Goal: Task Accomplishment & Management: Manage account settings

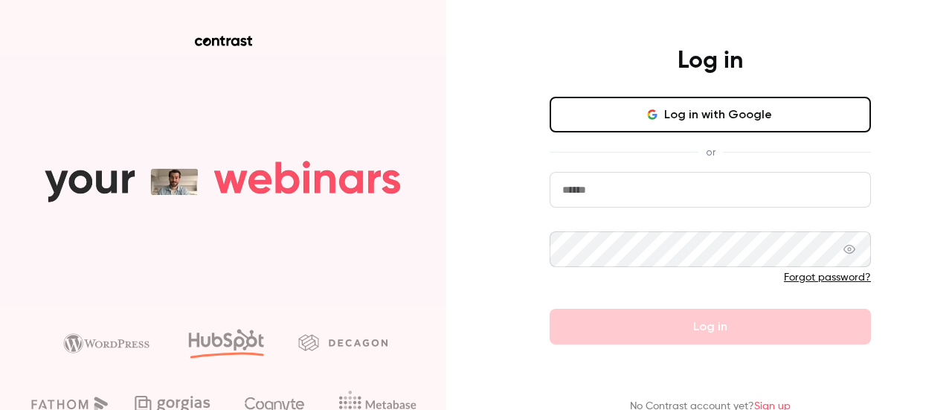
click at [661, 184] on input "email" at bounding box center [710, 190] width 321 height 36
type input "**********"
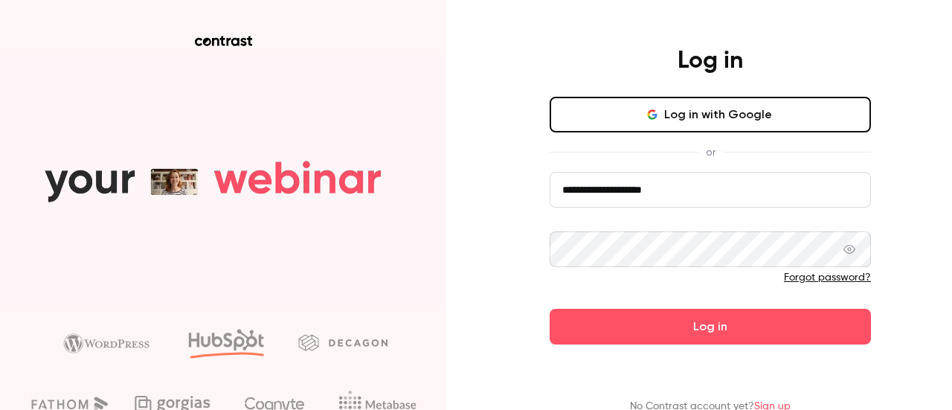
click at [550, 309] on button "Log in" at bounding box center [710, 327] width 321 height 36
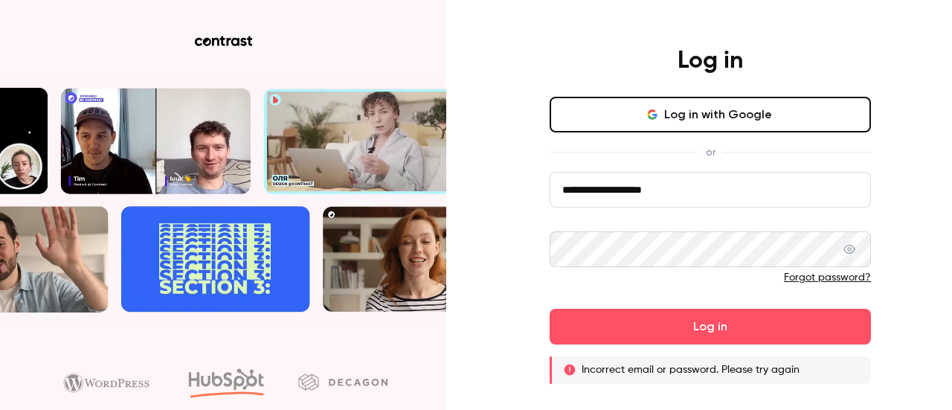
click at [802, 280] on link "Forgot password?" at bounding box center [827, 277] width 87 height 10
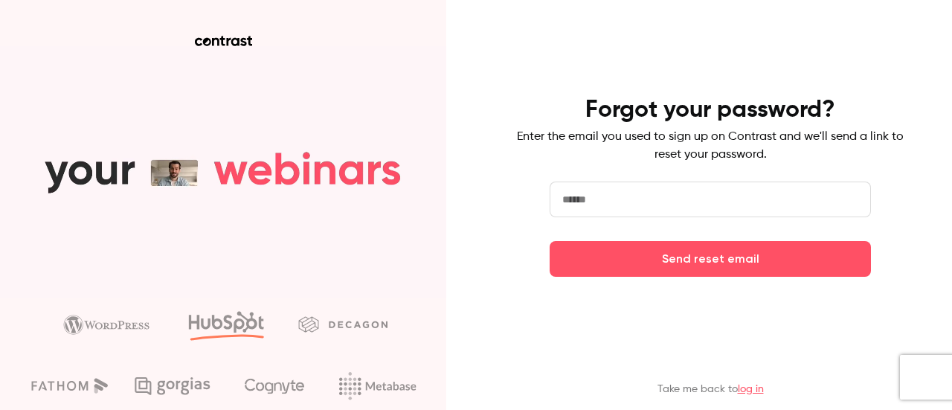
click at [620, 191] on input "email" at bounding box center [710, 199] width 321 height 36
type input "**********"
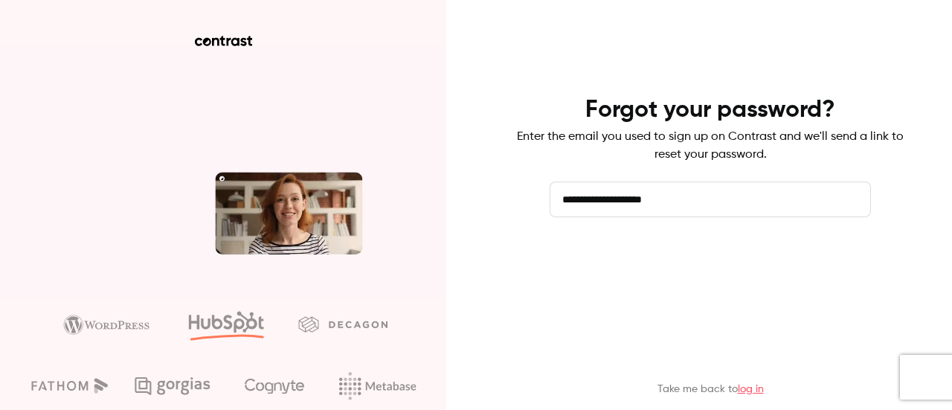
click at [668, 265] on button "Send reset email" at bounding box center [710, 259] width 321 height 36
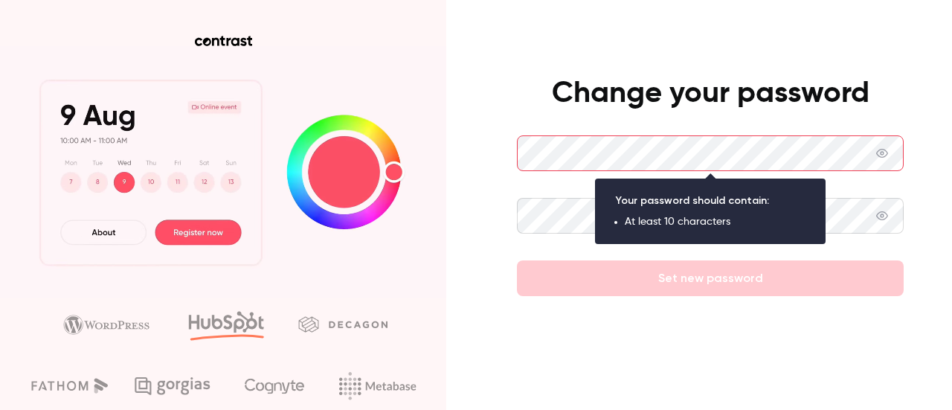
click at [895, 48] on main "Change your password Set new password" at bounding box center [710, 222] width 387 height 444
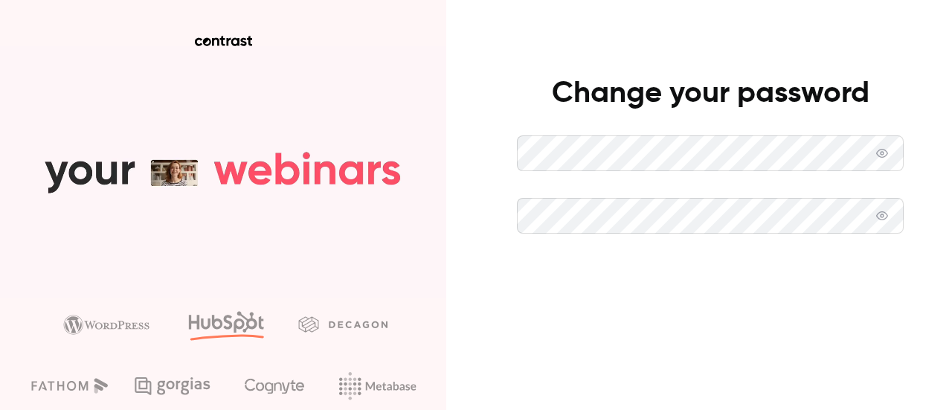
click at [683, 271] on button "Set new password" at bounding box center [710, 278] width 387 height 36
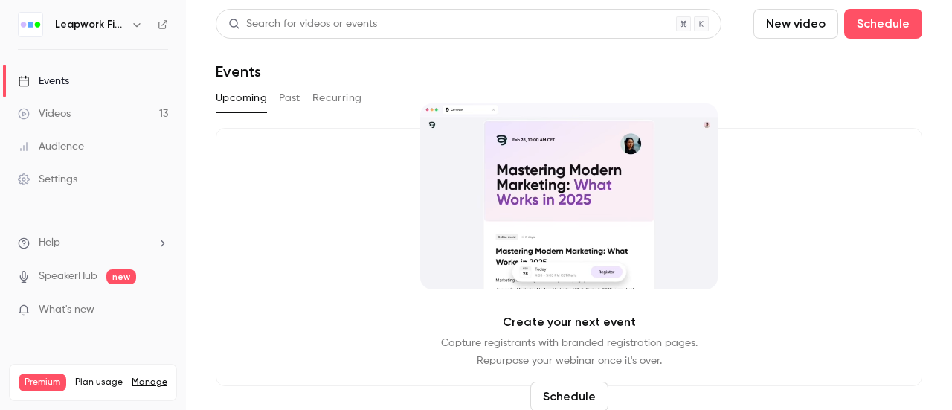
drag, startPoint x: 288, startPoint y: 102, endPoint x: 278, endPoint y: 102, distance: 9.7
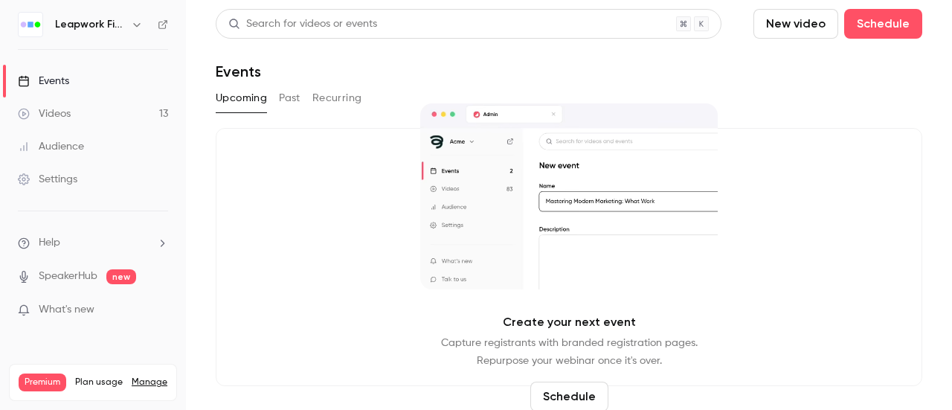
click at [288, 102] on button "Past" at bounding box center [290, 98] width 22 height 24
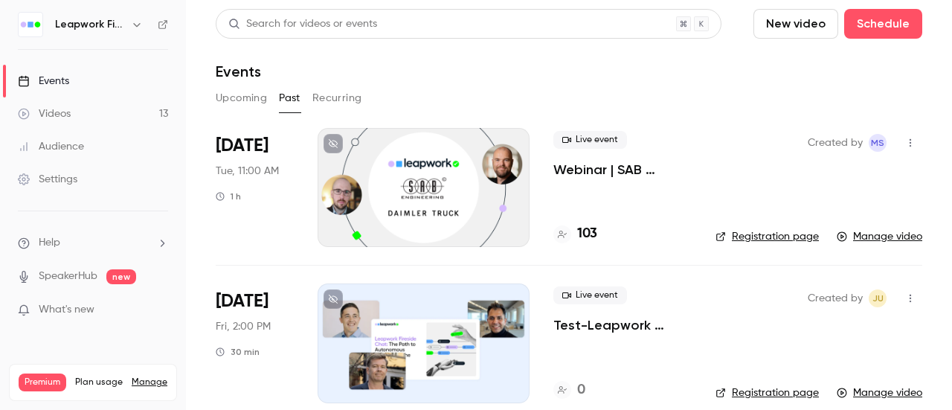
click at [252, 102] on button "Upcoming" at bounding box center [241, 98] width 51 height 24
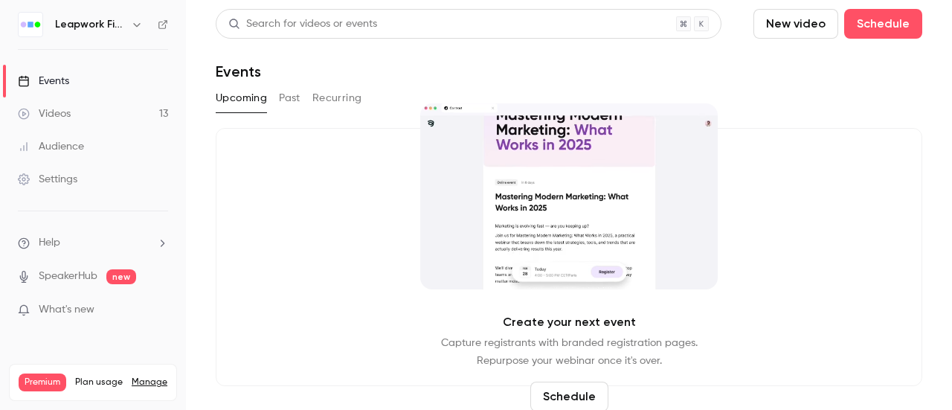
click at [289, 100] on button "Past" at bounding box center [290, 98] width 22 height 24
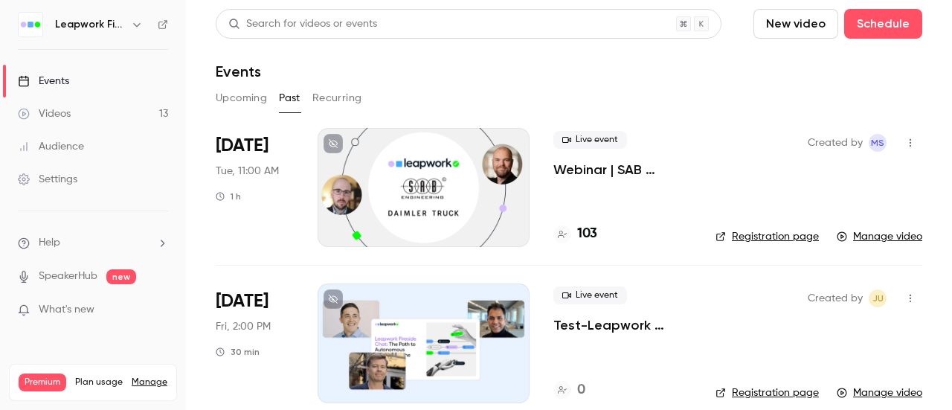
scroll to position [74, 0]
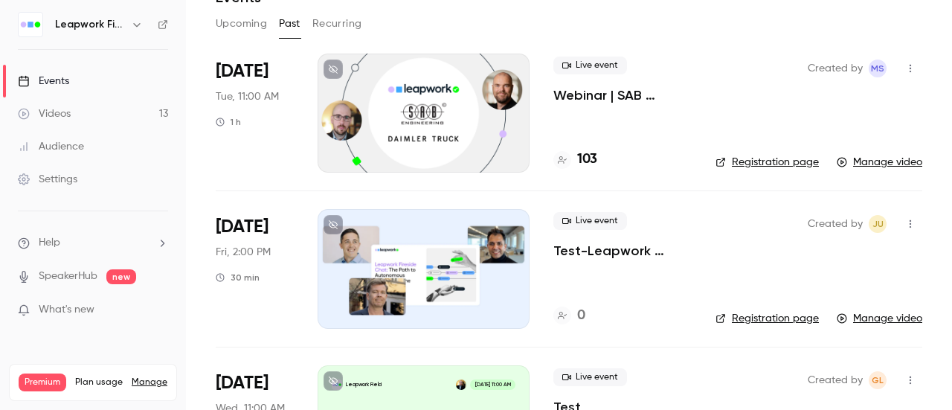
click at [410, 252] on div at bounding box center [424, 268] width 212 height 119
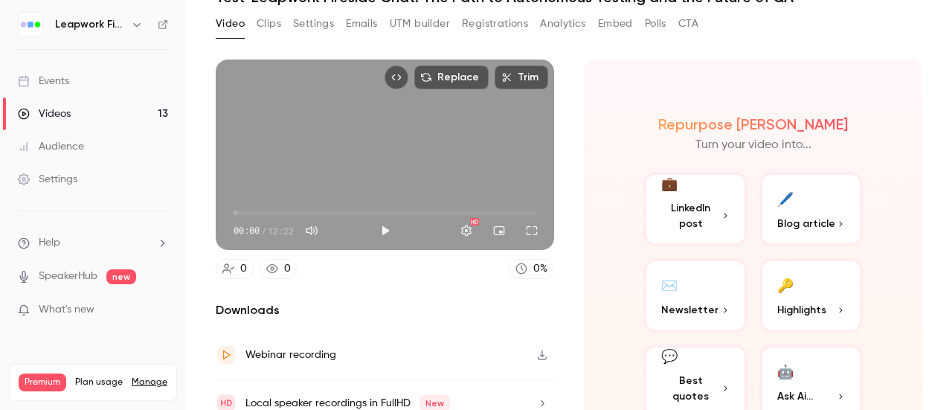
scroll to position [135, 0]
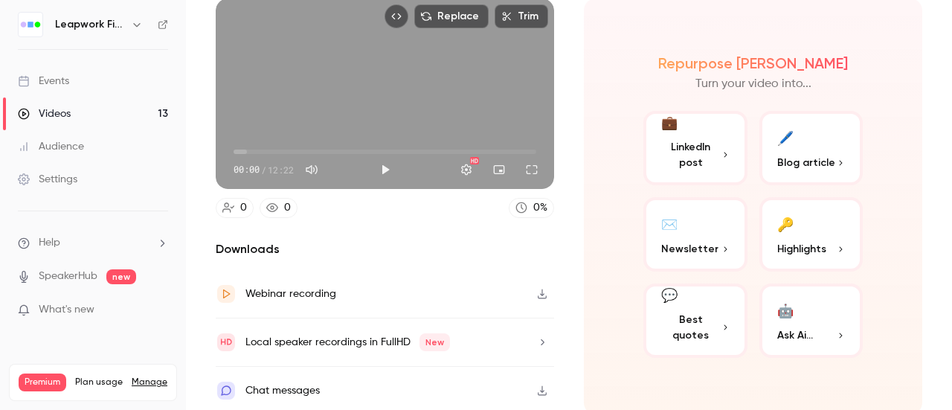
click at [702, 243] on span "Newsletter" at bounding box center [689, 249] width 57 height 16
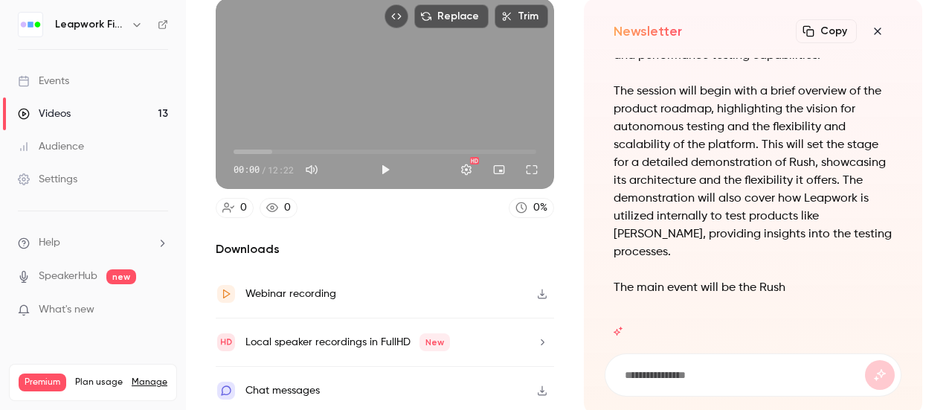
click at [869, 35] on icon "button" at bounding box center [878, 31] width 18 height 12
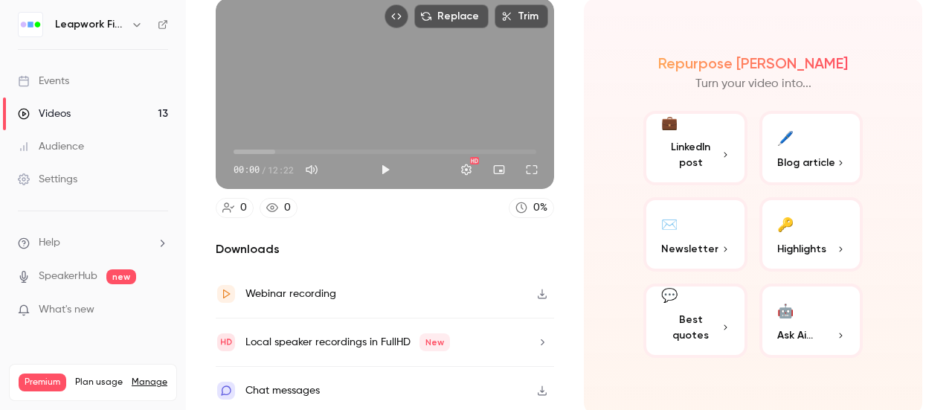
click at [916, 73] on main "Search for videos or events Share Test-Leapwork Fireside Chat: The Path to Auto…" at bounding box center [569, 205] width 766 height 410
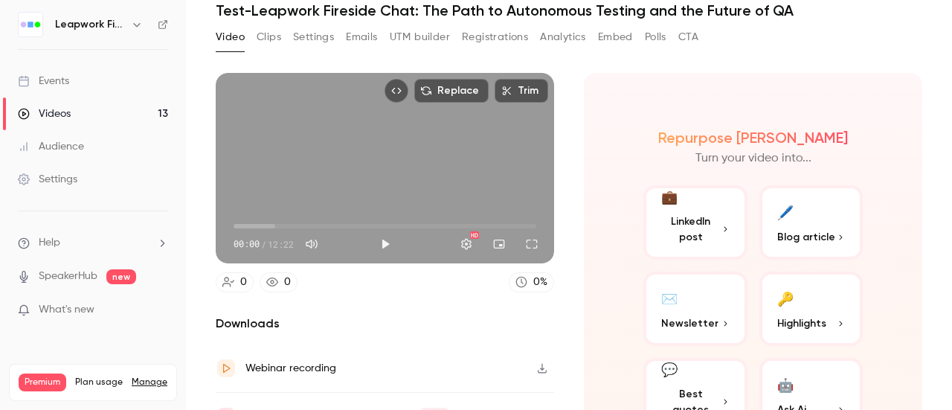
scroll to position [0, 0]
